Goal: Complete application form

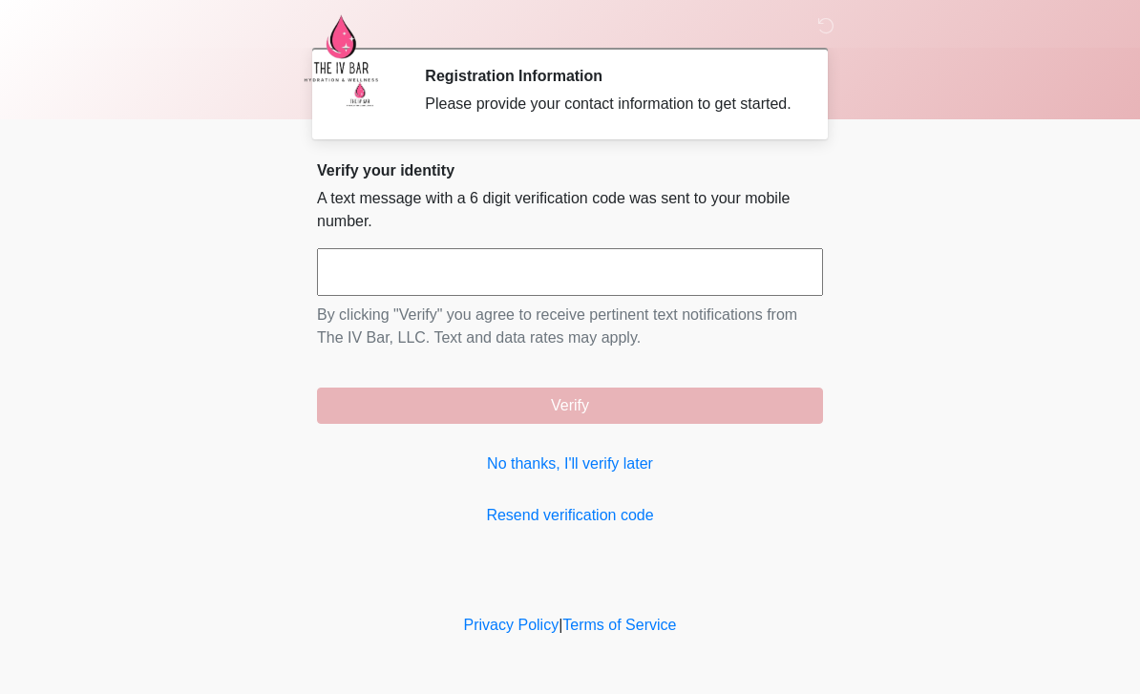
click at [627, 475] on link "No thanks, I'll verify later" at bounding box center [570, 463] width 506 height 23
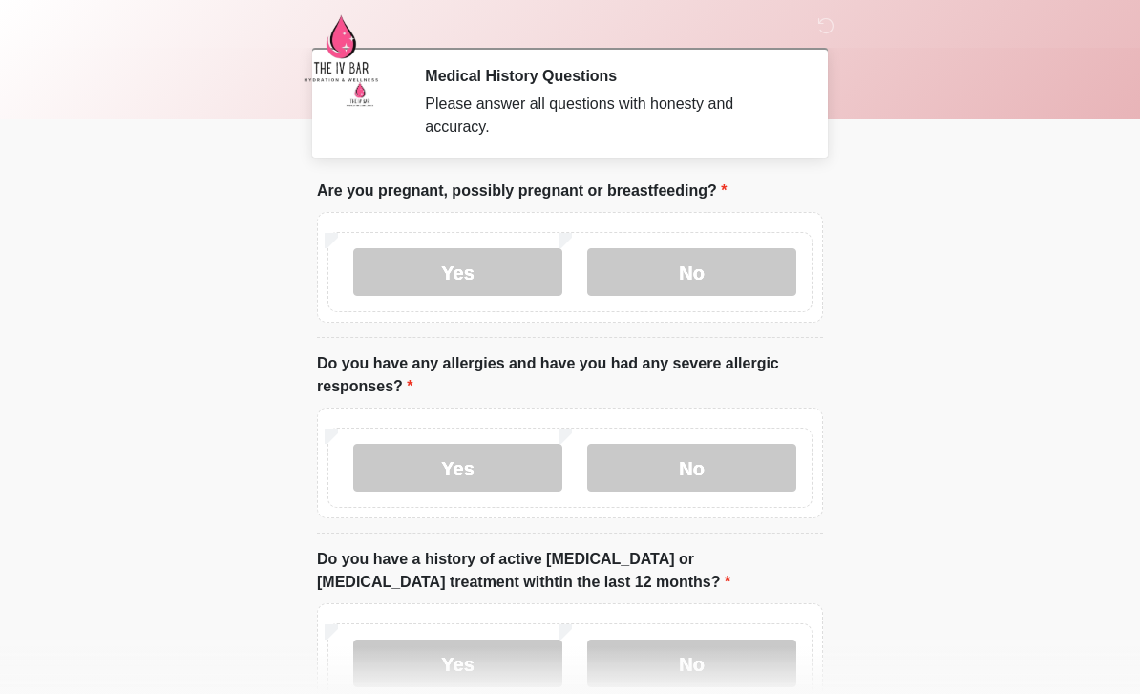
click at [732, 269] on label "No" at bounding box center [691, 272] width 209 height 48
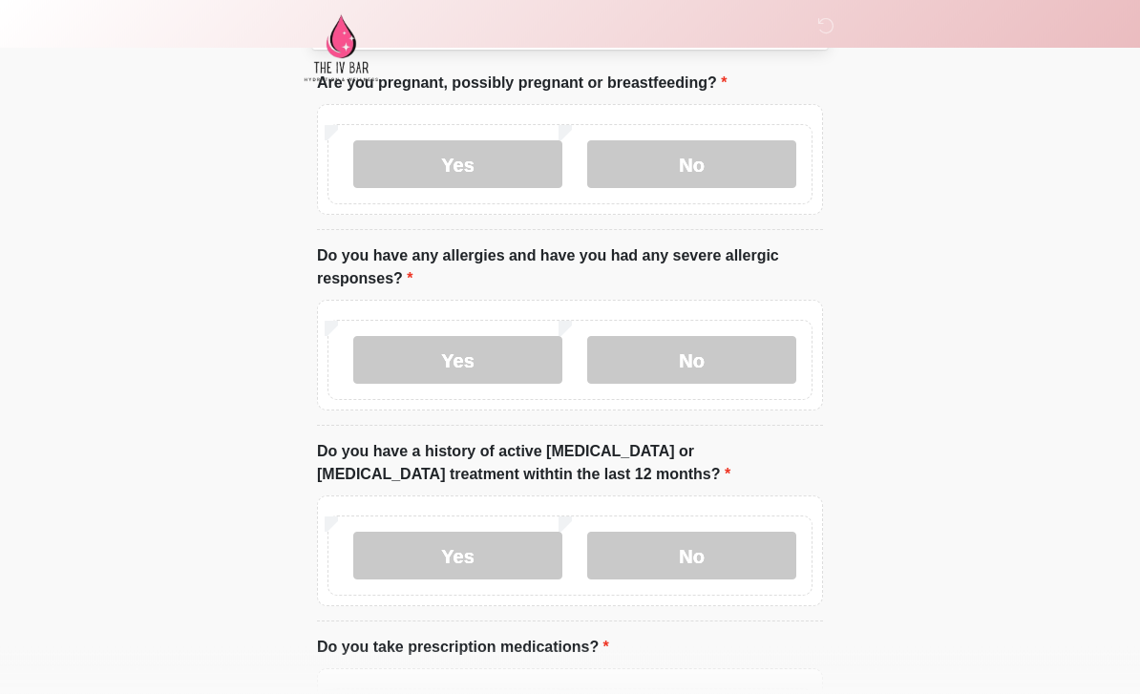
scroll to position [104, 0]
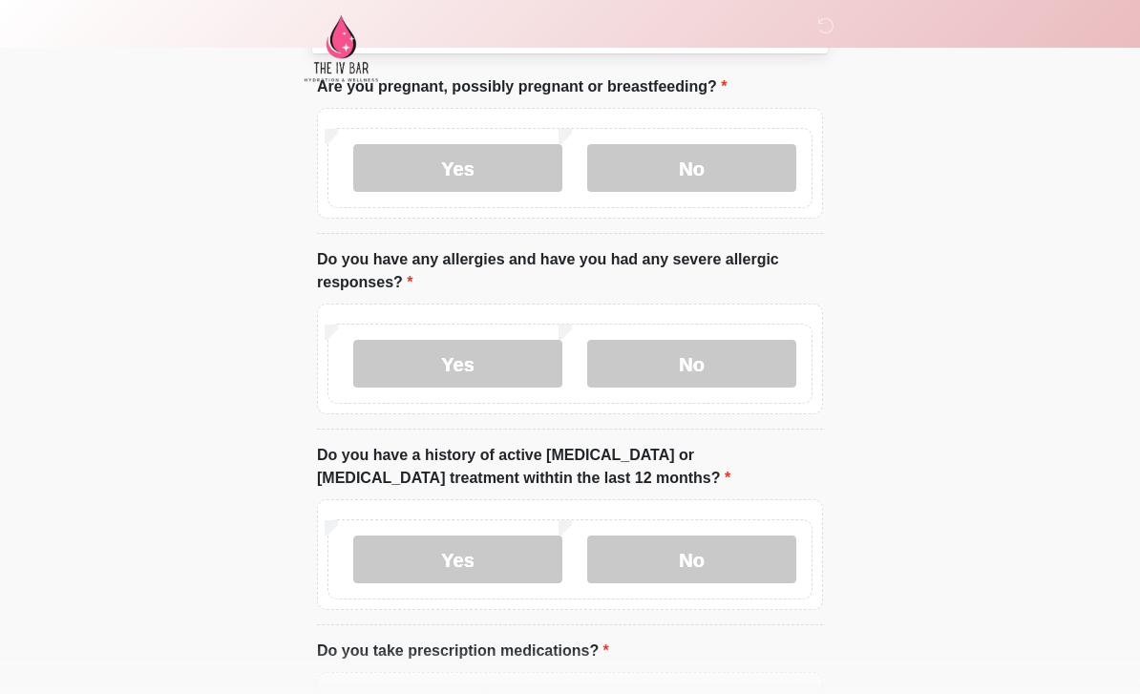
click at [512, 357] on label "Yes" at bounding box center [457, 364] width 209 height 48
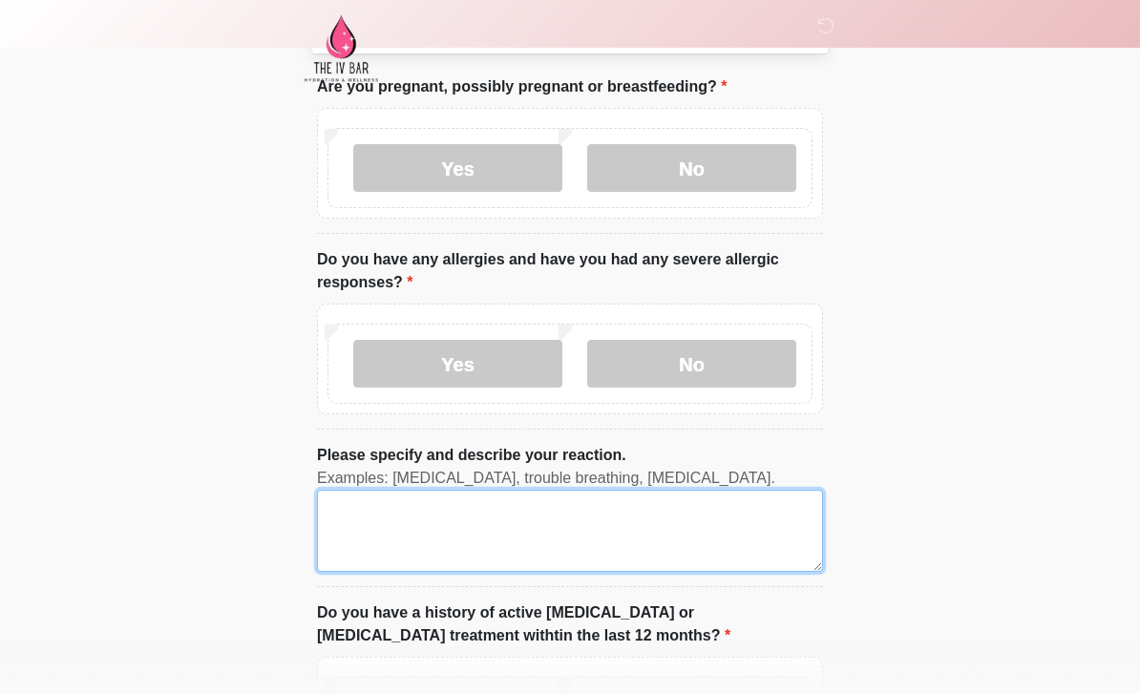
click at [663, 526] on textarea "Please specify and describe your reaction." at bounding box center [570, 531] width 506 height 82
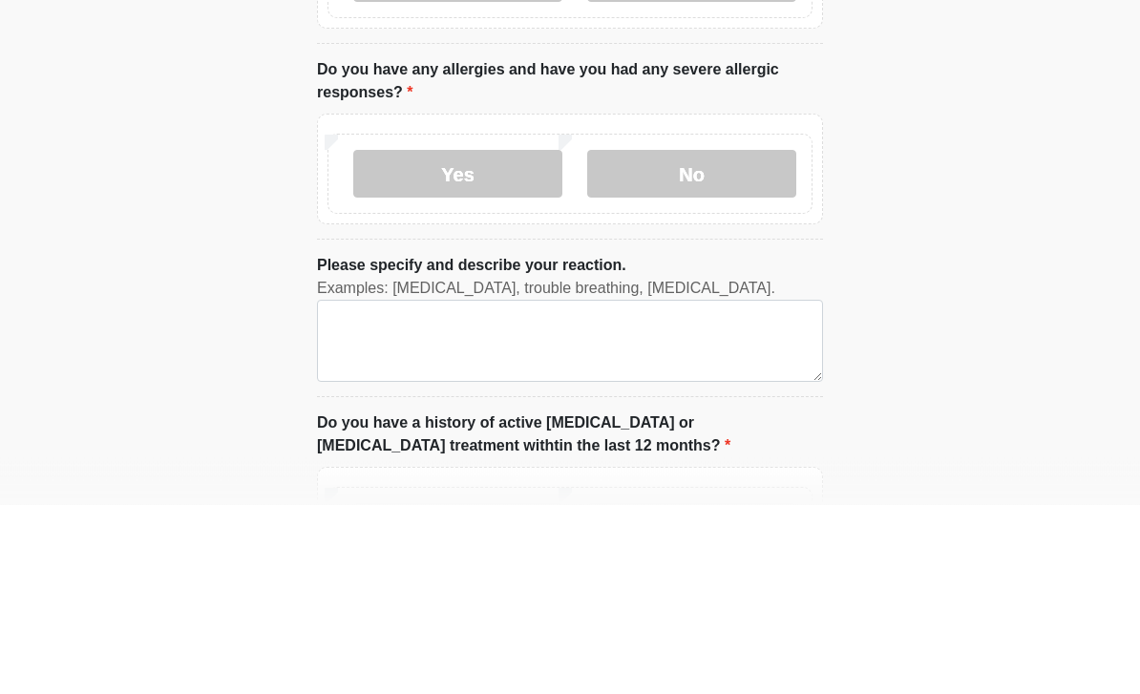
click at [733, 340] on label "No" at bounding box center [691, 364] width 209 height 48
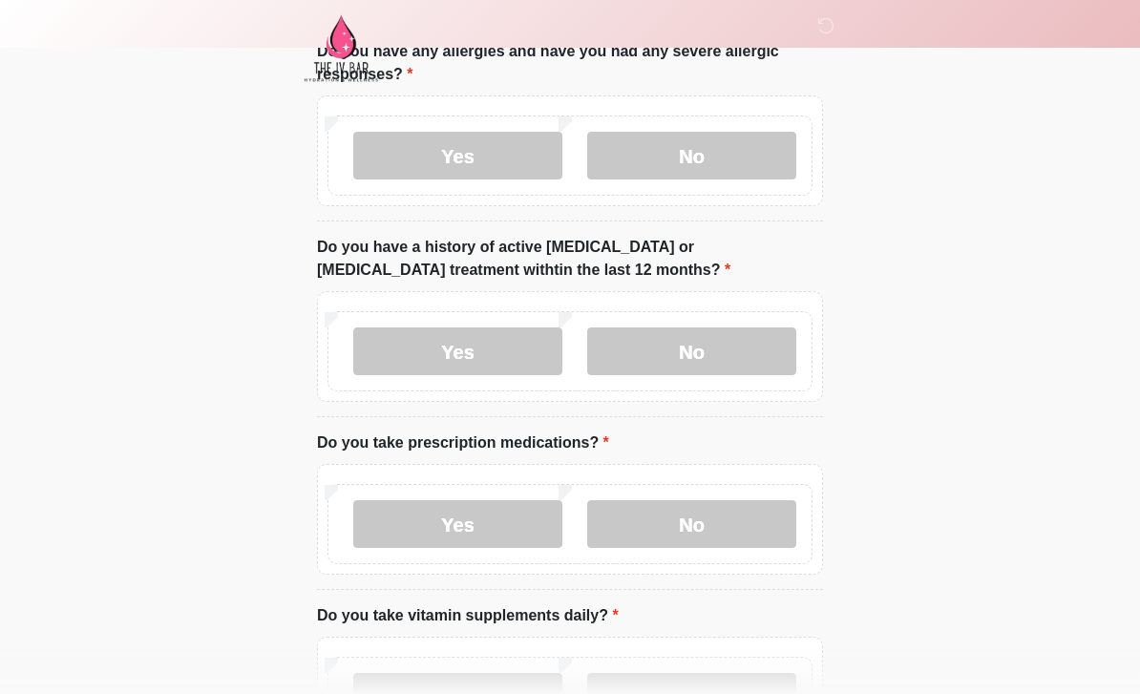
scroll to position [370, 0]
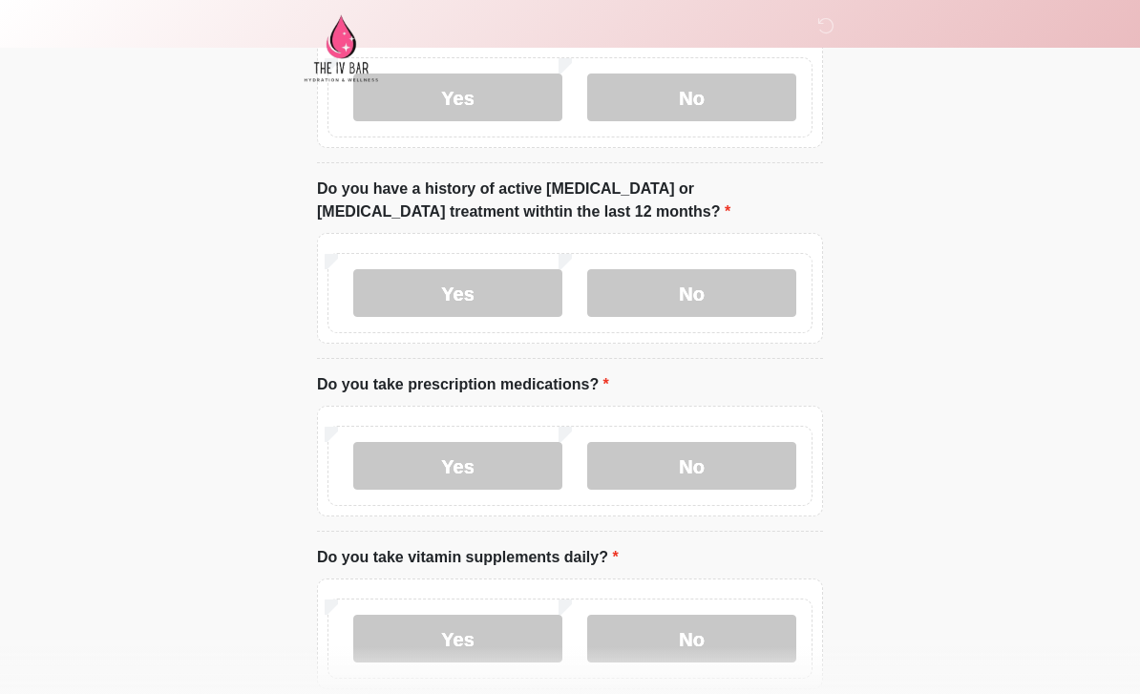
click at [742, 285] on label "No" at bounding box center [691, 293] width 209 height 48
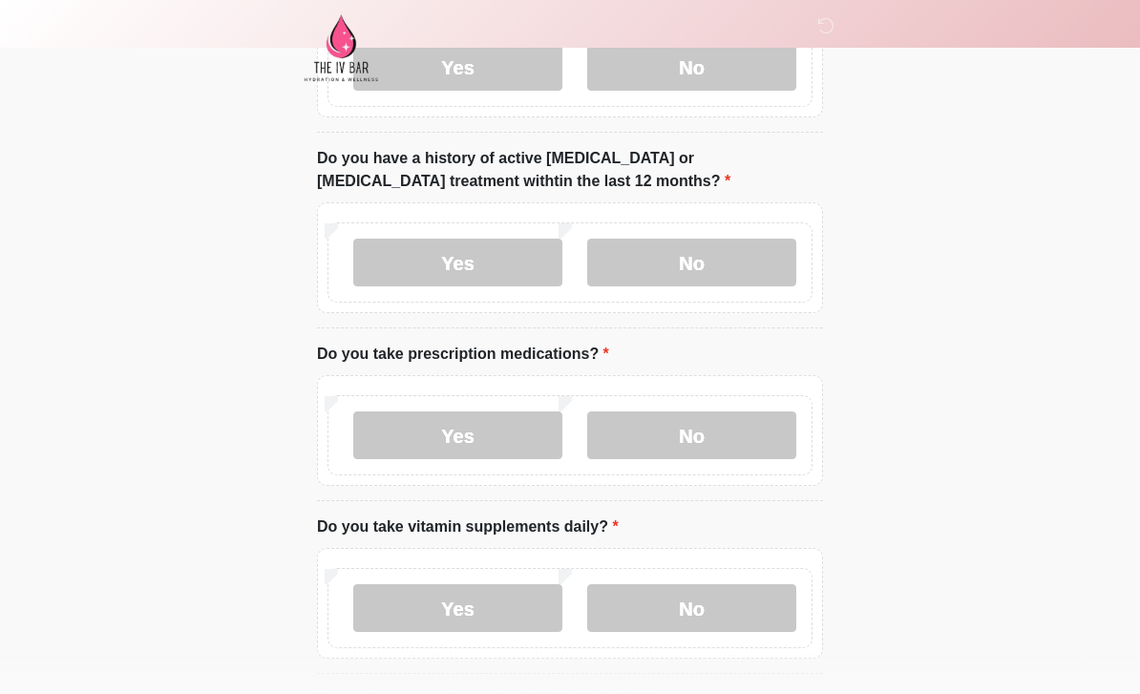
scroll to position [472, 0]
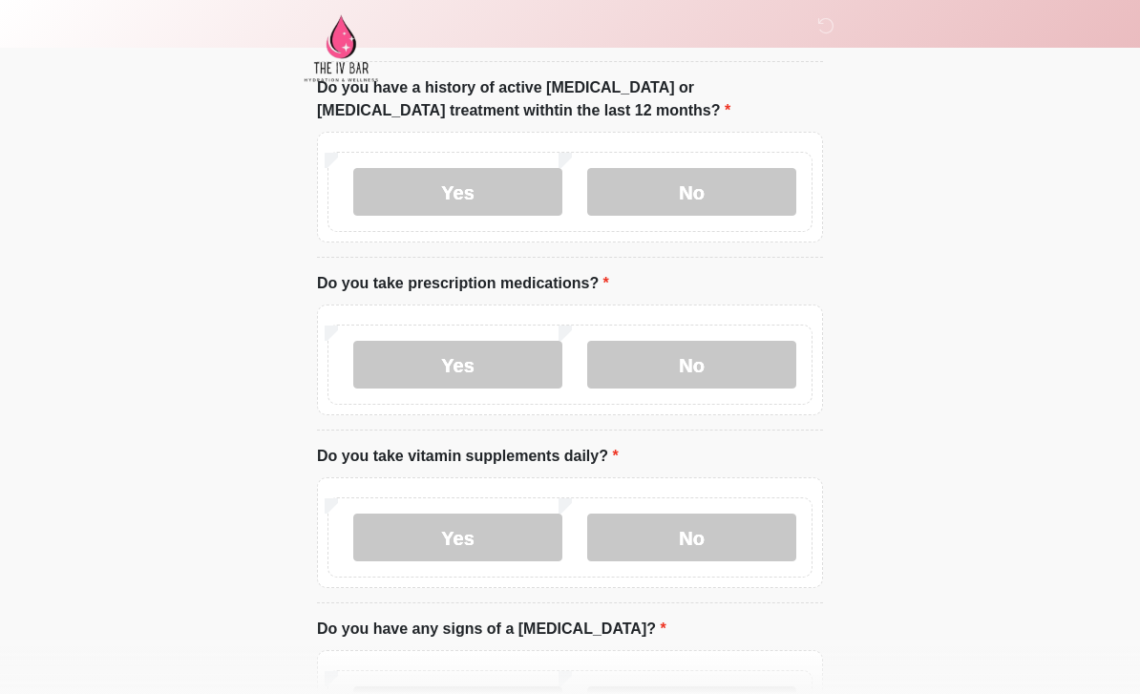
click at [482, 372] on label "Yes" at bounding box center [457, 365] width 209 height 48
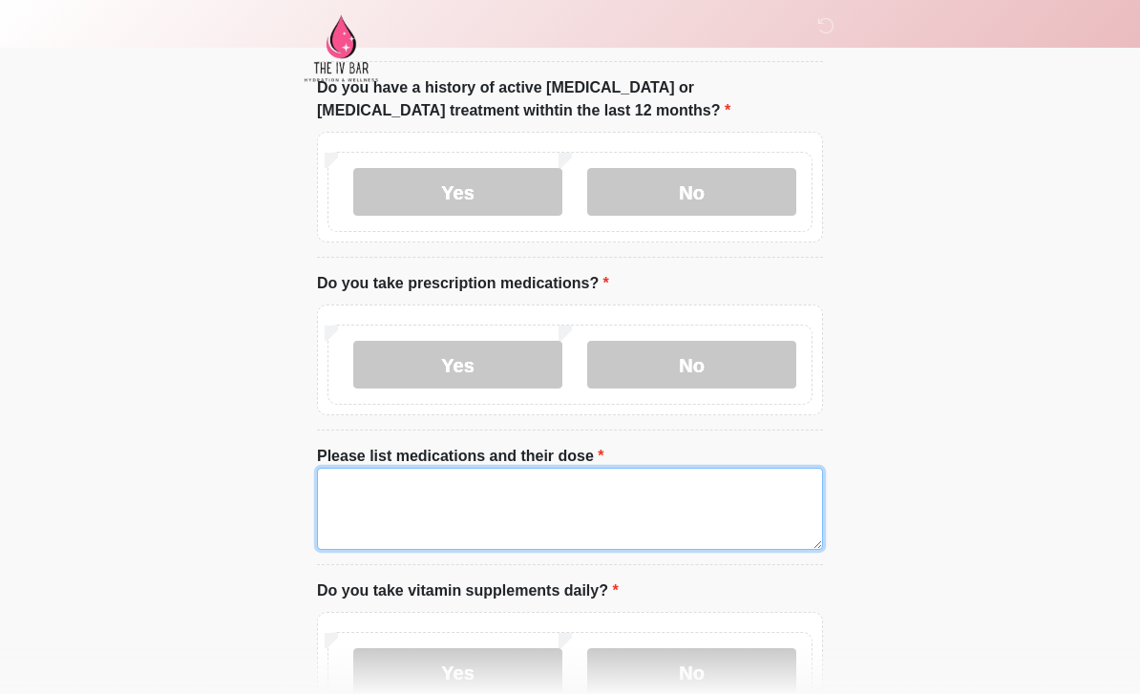
click at [540, 486] on textarea "Please list medications and their dose" at bounding box center [570, 509] width 506 height 82
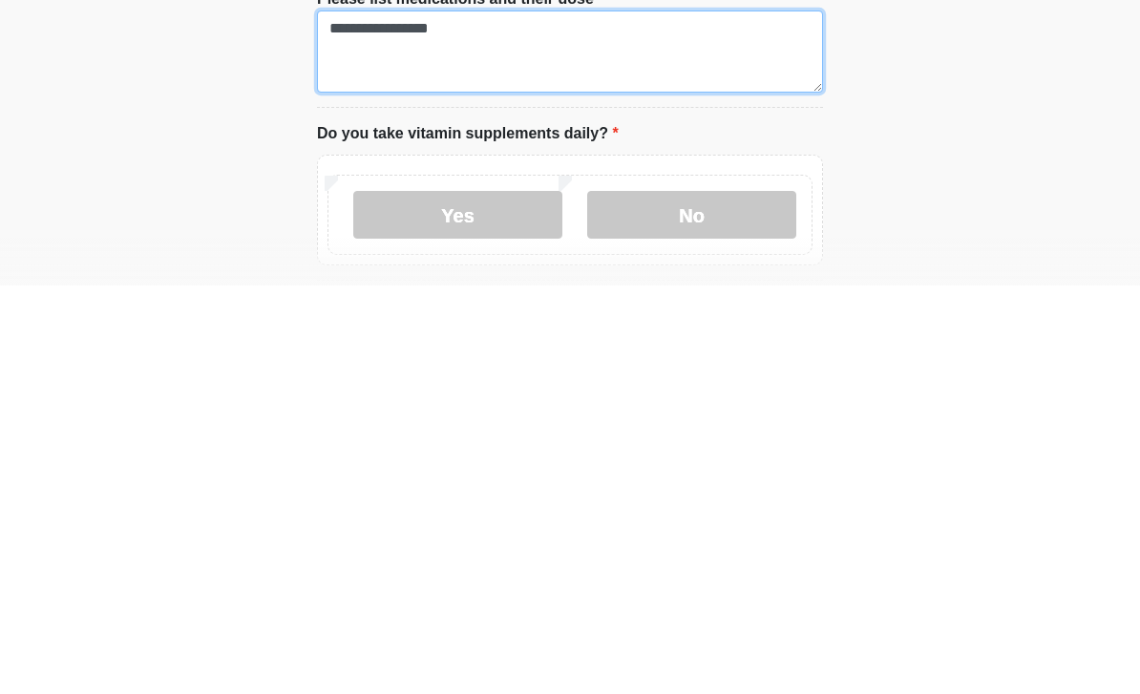
scroll to position [536, 0]
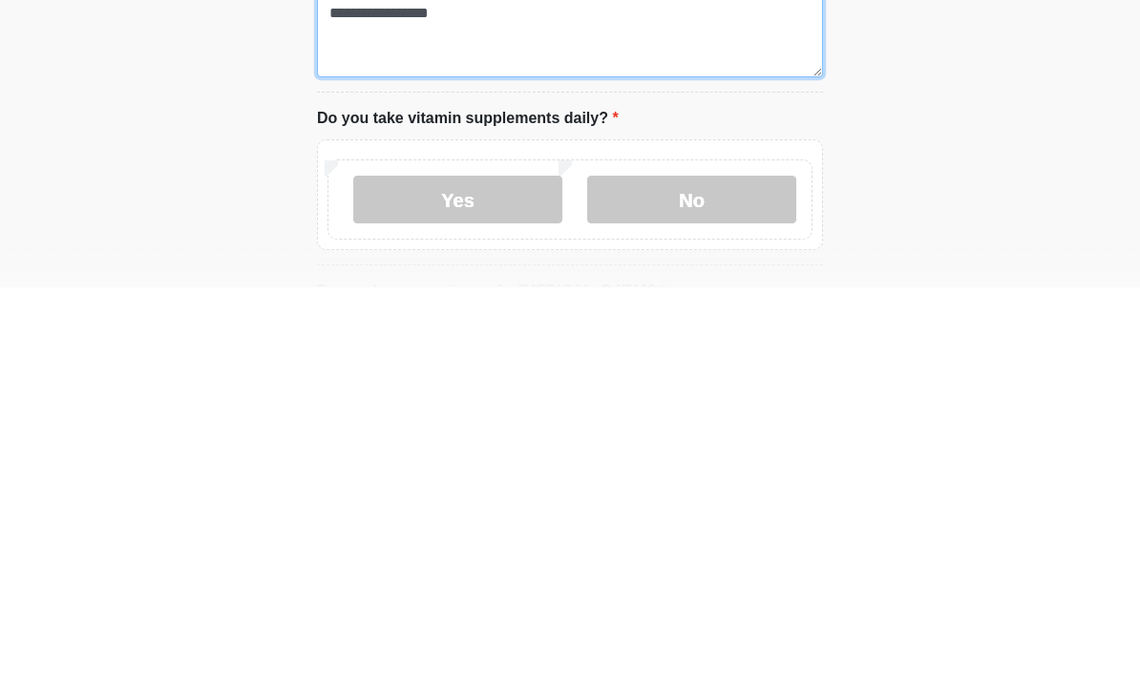
type textarea "**********"
click at [726, 583] on label "No" at bounding box center [691, 607] width 209 height 48
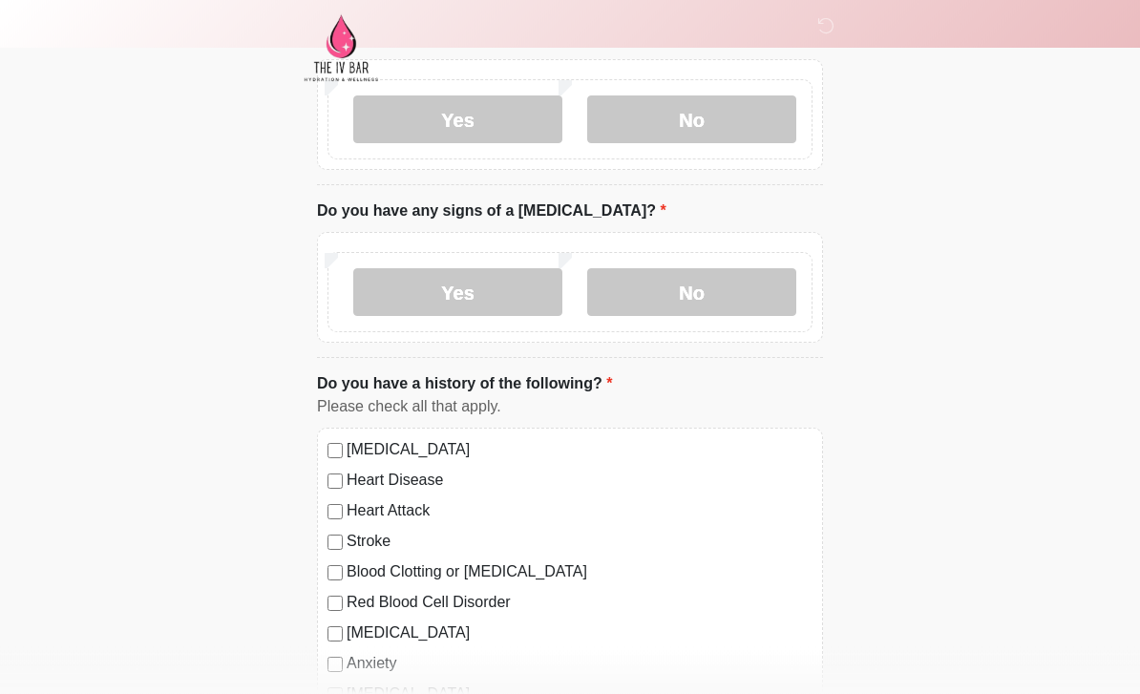
click at [707, 278] on label "No" at bounding box center [691, 293] width 209 height 48
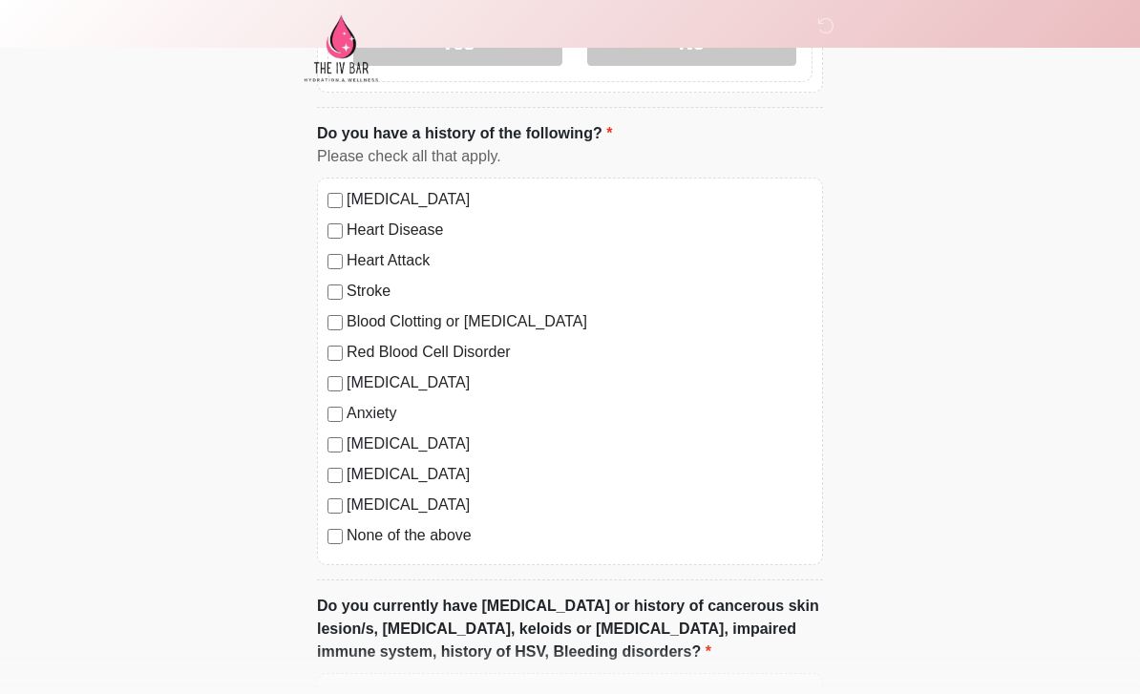
scroll to position [1282, 0]
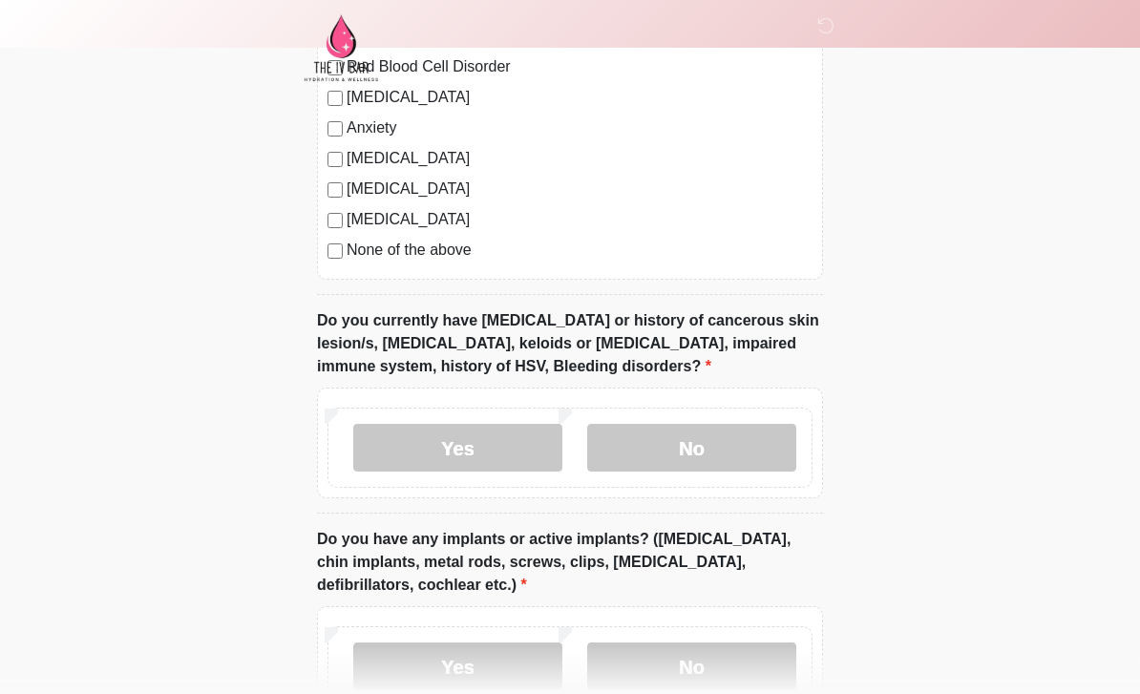
click at [727, 451] on label "No" at bounding box center [691, 449] width 209 height 48
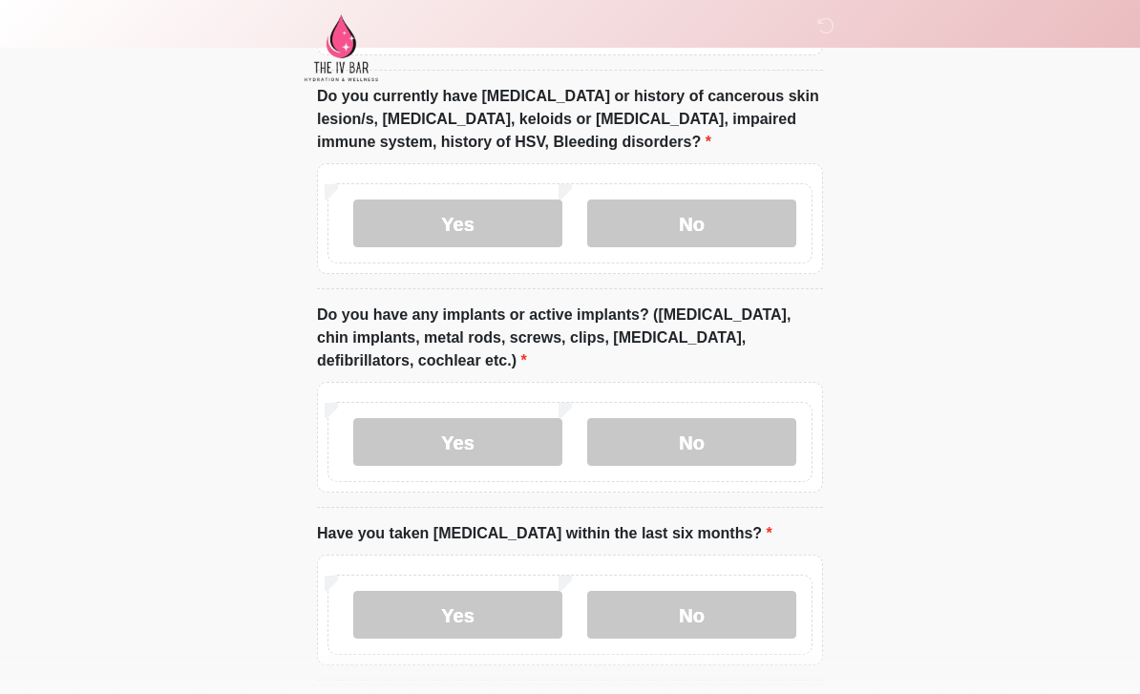
click at [771, 455] on label "No" at bounding box center [691, 443] width 209 height 48
click at [745, 603] on label "No" at bounding box center [691, 615] width 209 height 48
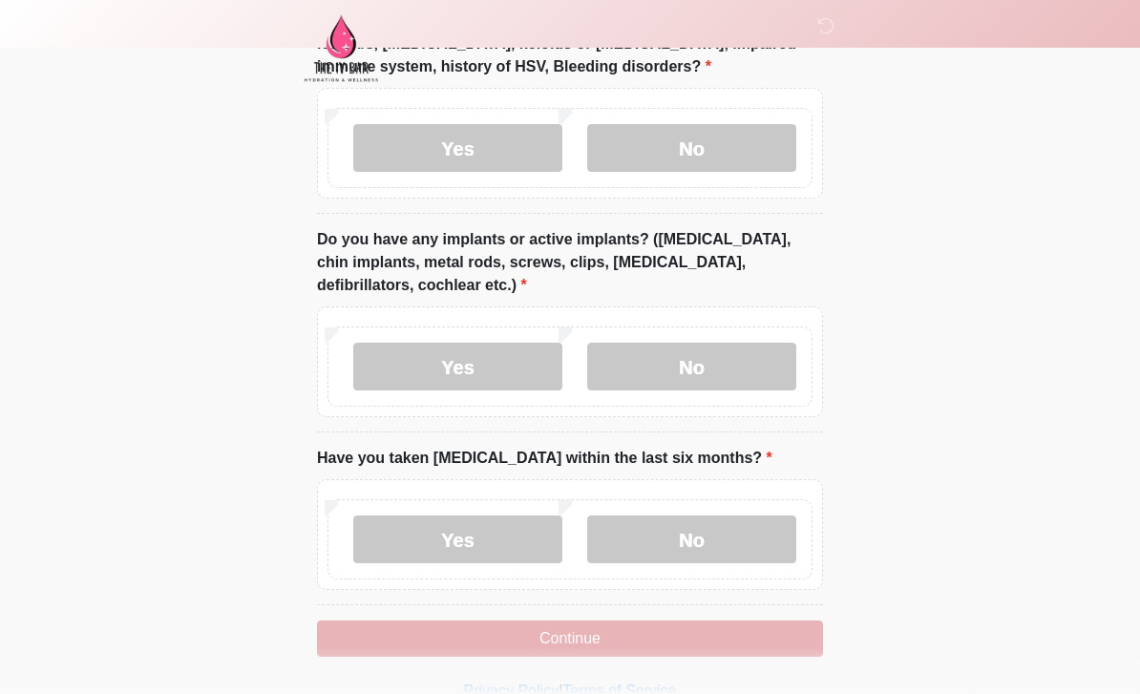
click at [715, 637] on button "Continue" at bounding box center [570, 638] width 506 height 36
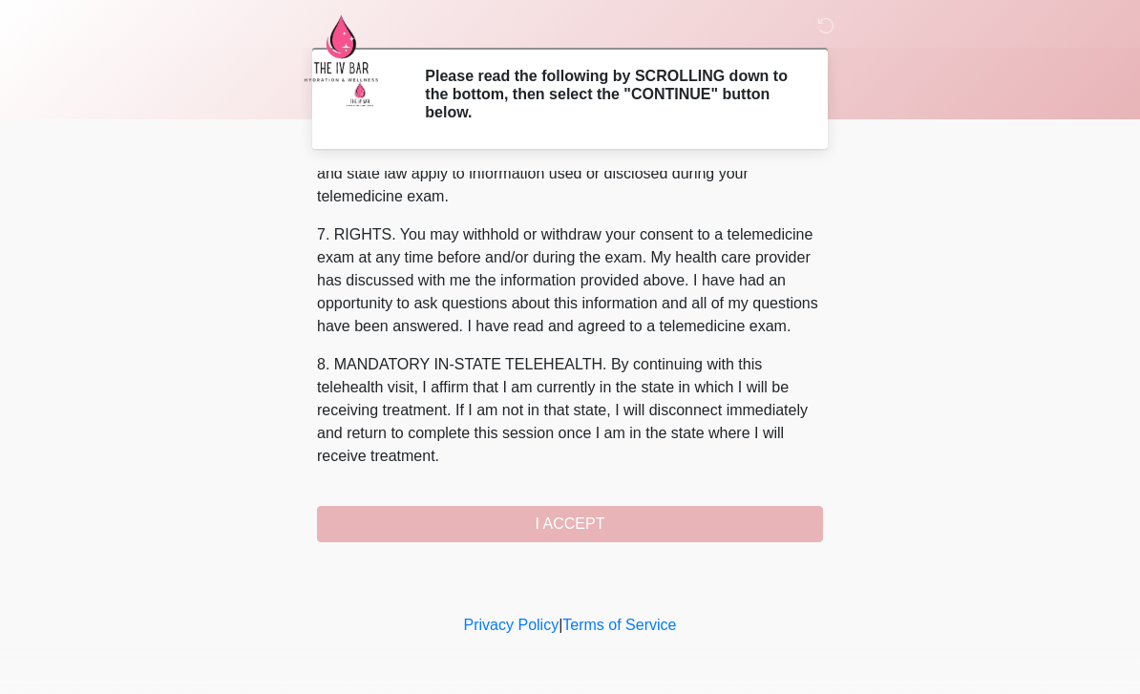
scroll to position [795, 0]
click at [571, 513] on button "I ACCEPT" at bounding box center [570, 524] width 506 height 36
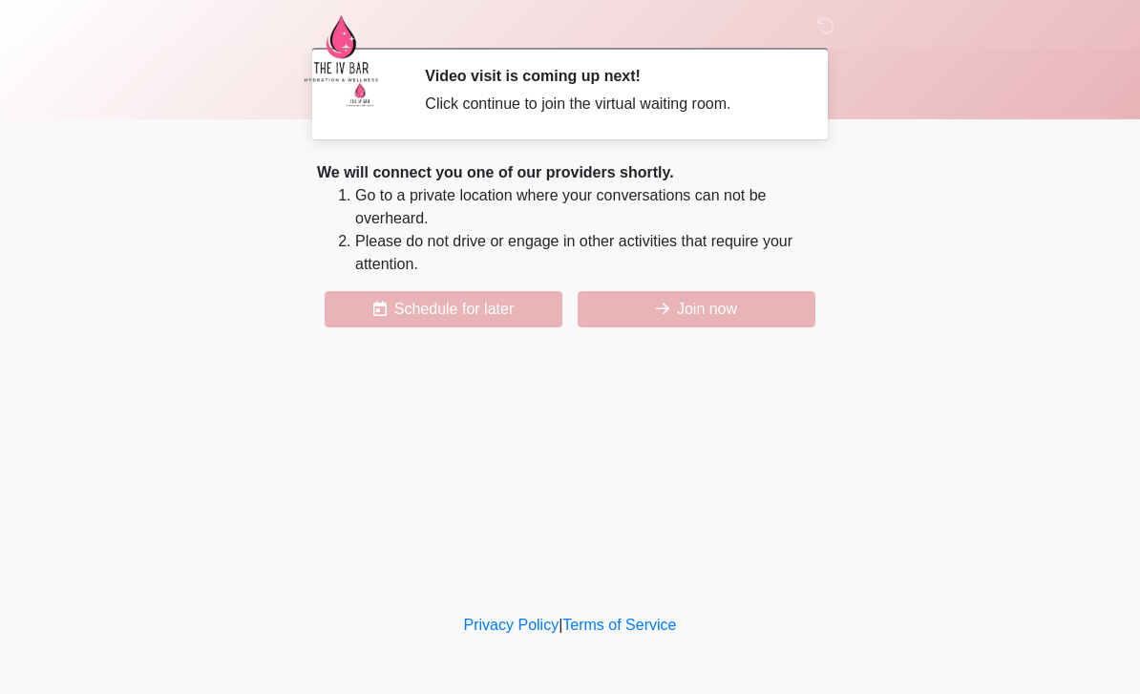
click at [656, 291] on button "Join now" at bounding box center [696, 309] width 238 height 36
